Goal: Information Seeking & Learning: Check status

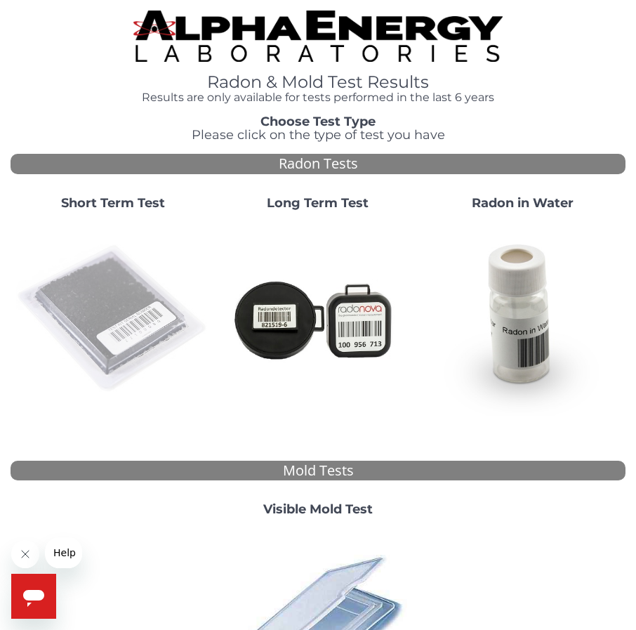
click at [86, 319] on img at bounding box center [113, 319] width 194 height 194
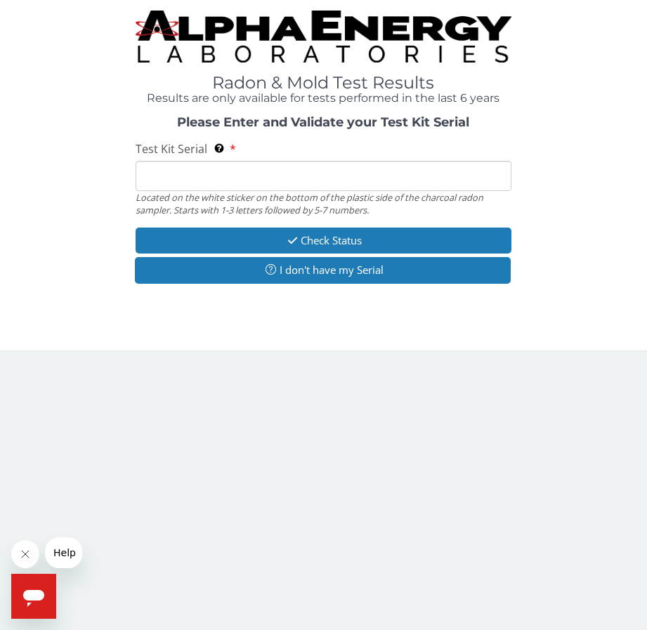
click at [204, 171] on input "Test Kit Serial Located on the white sticker on the bottom of the plastic side …" at bounding box center [323, 176] width 376 height 30
type input "FE465175"
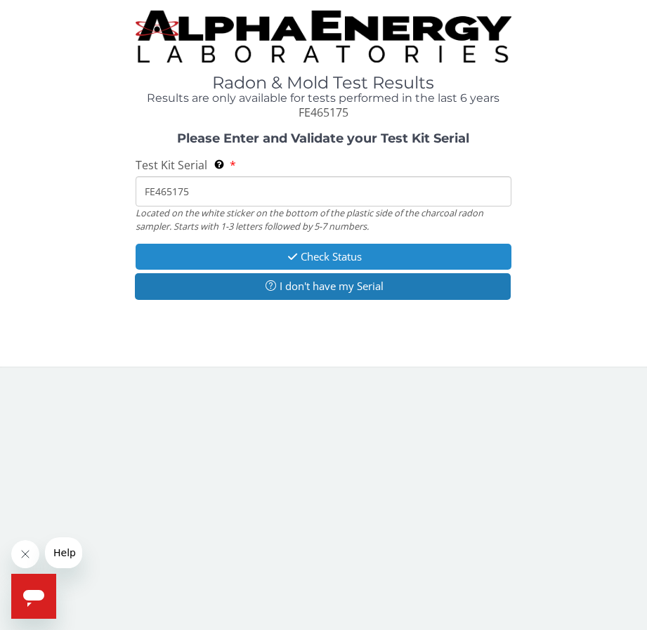
click at [230, 263] on button "Check Status" at bounding box center [323, 257] width 376 height 26
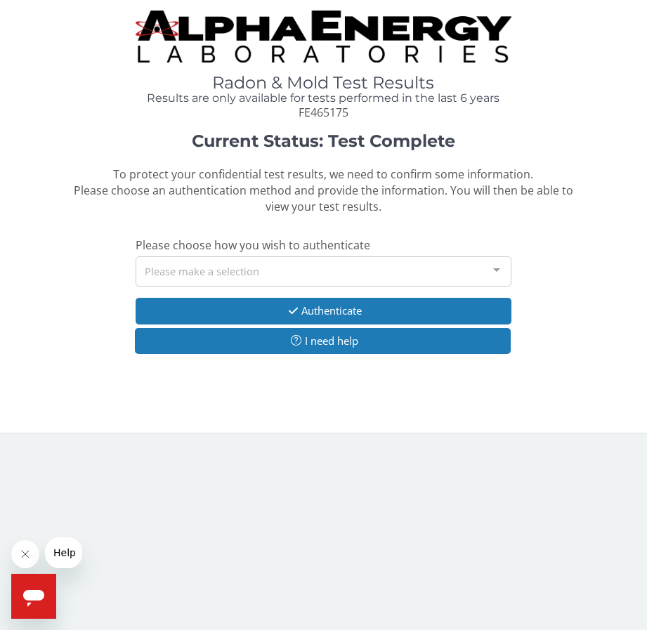
click at [492, 271] on div at bounding box center [496, 270] width 28 height 27
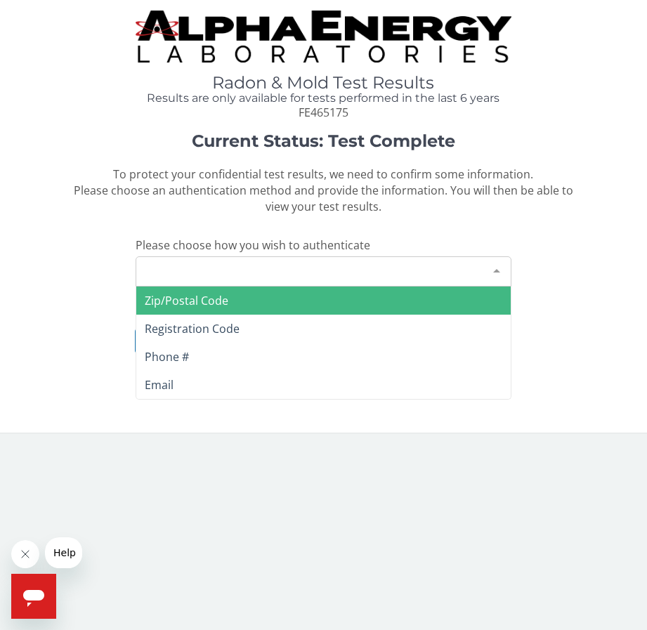
click at [212, 303] on span "Zip/Postal Code" at bounding box center [187, 300] width 84 height 15
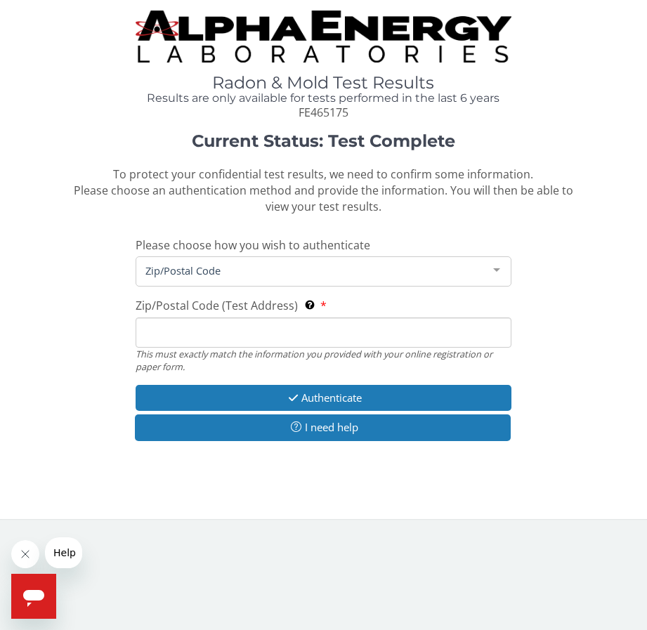
click at [206, 273] on span "Zip/Postal Code" at bounding box center [312, 270] width 340 height 15
click at [214, 268] on span "Zip/Postal Code" at bounding box center [312, 270] width 340 height 15
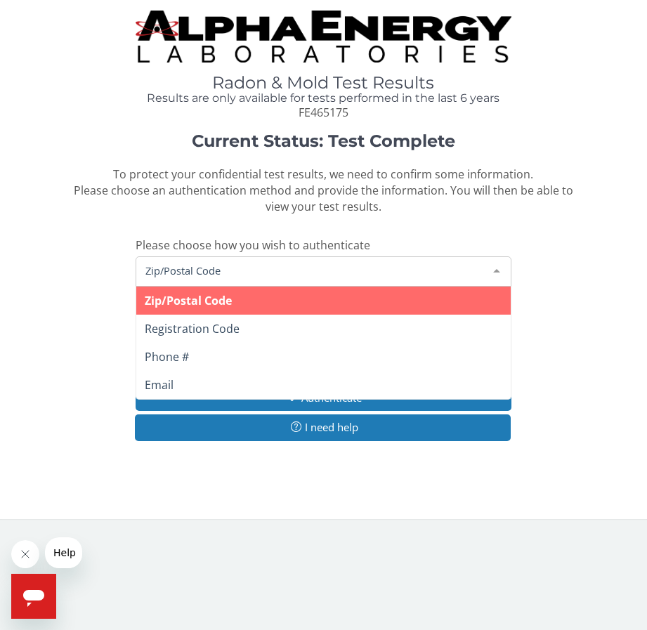
click at [206, 274] on span "Zip/Postal Code" at bounding box center [312, 270] width 340 height 15
click at [205, 296] on span "Zip/Postal Code" at bounding box center [188, 300] width 87 height 15
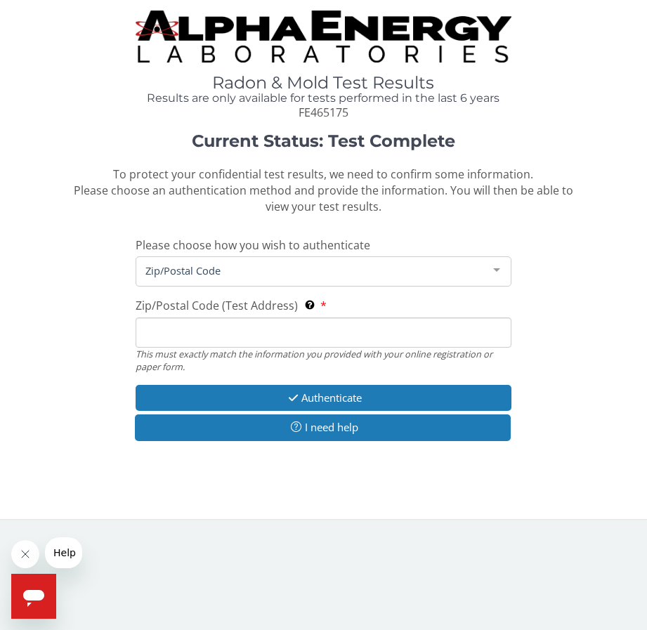
click at [197, 327] on input "Zip/Postal Code (Test Address) This must exactly match the information you prov…" at bounding box center [323, 332] width 376 height 30
type input "21042"
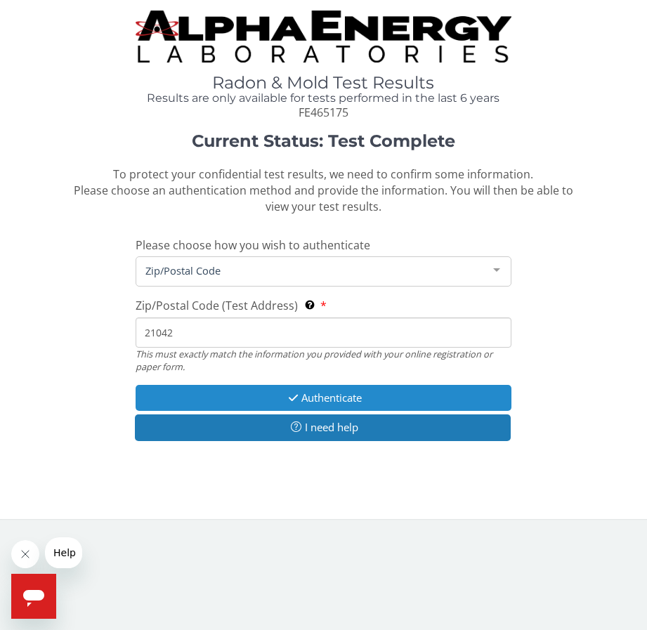
click at [208, 402] on button "Authenticate" at bounding box center [323, 398] width 376 height 26
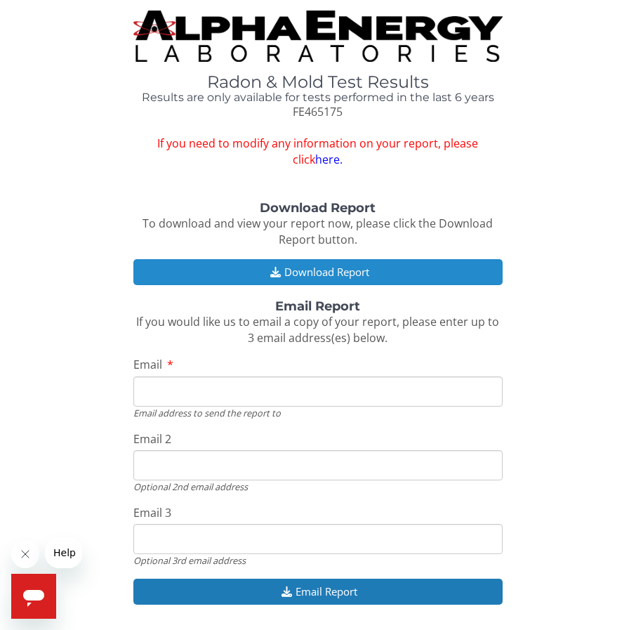
click at [273, 269] on icon "button" at bounding box center [276, 272] width 18 height 11
